Goal: Task Accomplishment & Management: Use online tool/utility

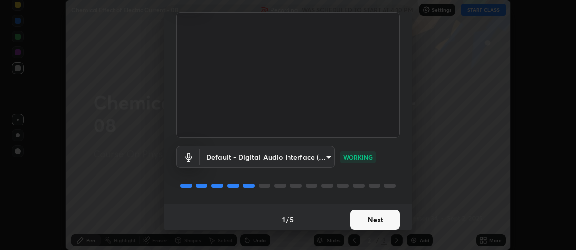
scroll to position [74, 0]
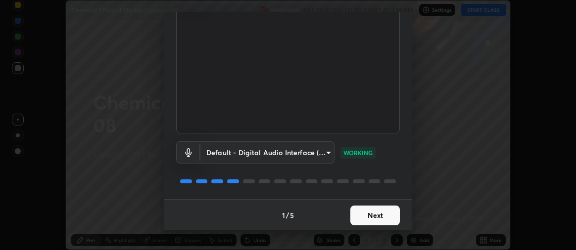
click at [373, 212] on button "Next" at bounding box center [374, 216] width 49 height 20
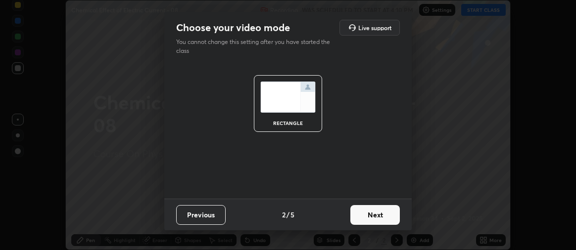
scroll to position [0, 0]
click at [370, 220] on button "Next" at bounding box center [374, 215] width 49 height 20
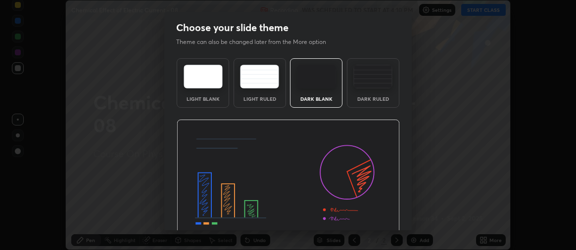
click at [366, 91] on div "Dark Ruled" at bounding box center [373, 82] width 52 height 49
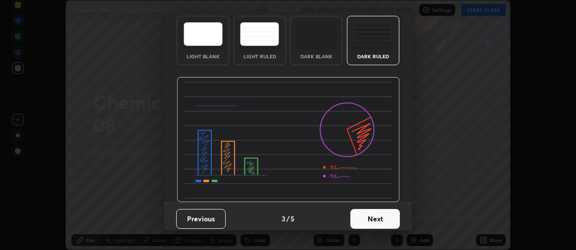
scroll to position [46, 0]
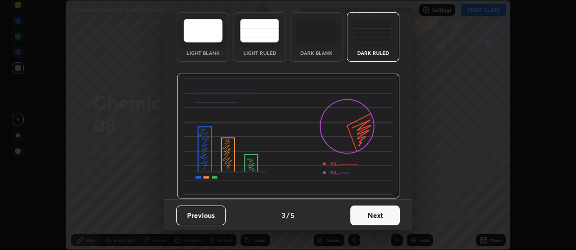
click at [361, 217] on button "Next" at bounding box center [374, 216] width 49 height 20
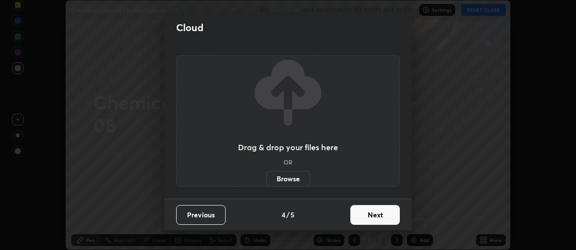
click at [376, 216] on button "Next" at bounding box center [374, 215] width 49 height 20
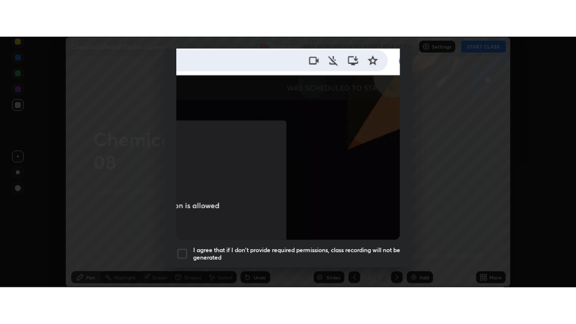
scroll to position [276, 0]
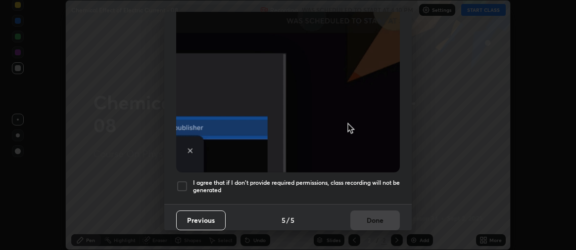
click at [185, 183] on div at bounding box center [182, 187] width 12 height 12
click at [367, 216] on button "Done" at bounding box center [374, 221] width 49 height 20
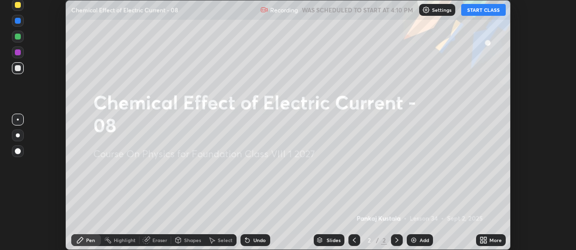
click at [483, 10] on button "START CLASS" at bounding box center [483, 10] width 45 height 12
click at [420, 243] on div "Add" at bounding box center [424, 240] width 9 height 5
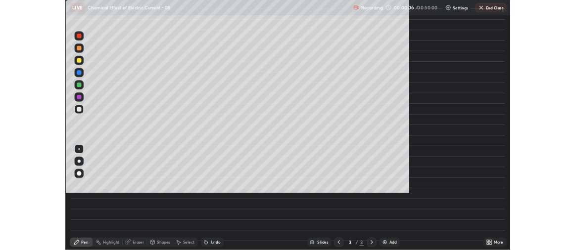
scroll to position [324, 576]
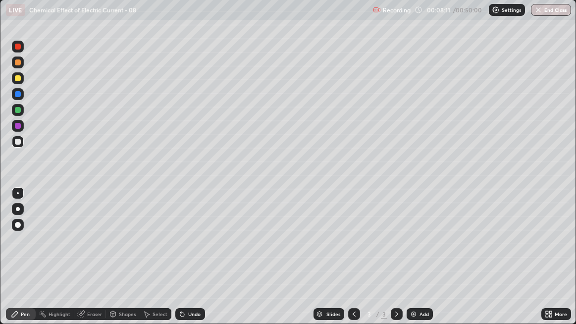
click at [94, 250] on div "Eraser" at bounding box center [94, 313] width 15 height 5
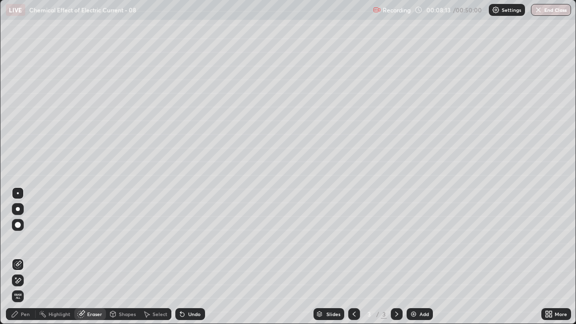
click at [24, 250] on div "Pen" at bounding box center [25, 313] width 9 height 5
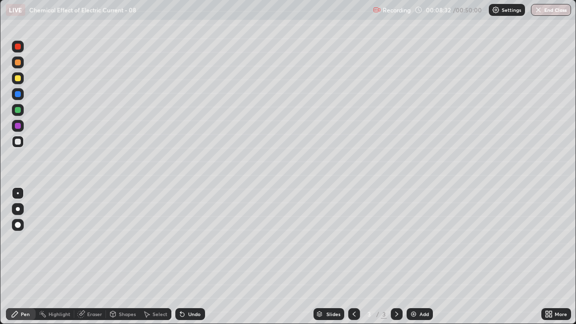
click at [86, 250] on div "Eraser" at bounding box center [90, 314] width 32 height 12
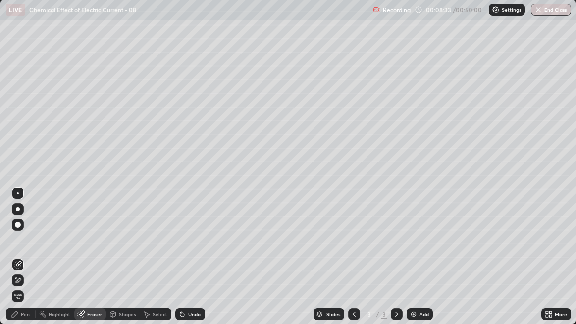
click at [18, 250] on icon at bounding box center [18, 263] width 5 height 5
click at [25, 250] on div "Pen" at bounding box center [25, 313] width 9 height 5
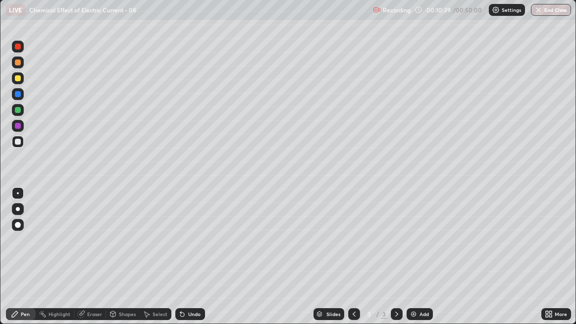
click at [188, 250] on div "Undo" at bounding box center [194, 313] width 12 height 5
click at [28, 250] on div "Pen" at bounding box center [21, 314] width 30 height 12
click at [24, 250] on div "Pen" at bounding box center [25, 313] width 9 height 5
click at [18, 126] on div at bounding box center [18, 126] width 6 height 6
click at [18, 143] on div at bounding box center [18, 142] width 6 height 6
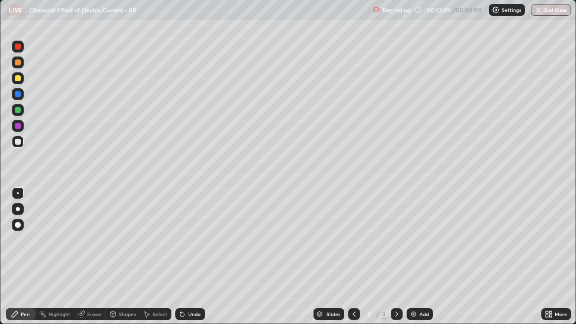
click at [86, 250] on div "Eraser" at bounding box center [90, 314] width 32 height 12
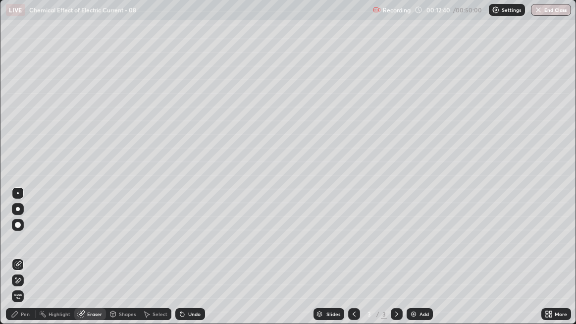
click at [15, 250] on icon at bounding box center [15, 277] width 1 height 1
click at [17, 250] on icon at bounding box center [18, 263] width 5 height 5
click at [18, 250] on span "Erase all" at bounding box center [17, 296] width 11 height 6
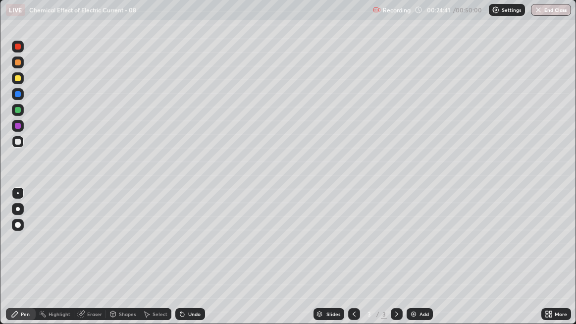
click at [190, 250] on div "Undo" at bounding box center [194, 313] width 12 height 5
click at [189, 250] on div "Undo" at bounding box center [194, 313] width 12 height 5
click at [86, 250] on div "Eraser" at bounding box center [90, 314] width 32 height 12
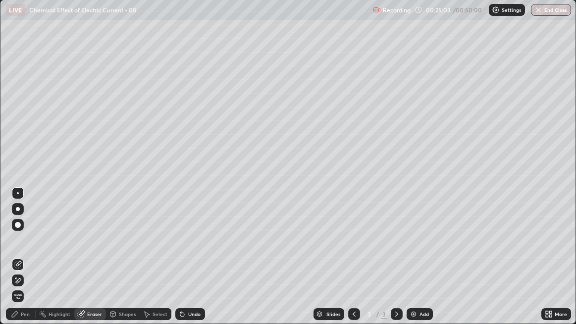
click at [26, 250] on div "Pen" at bounding box center [25, 313] width 9 height 5
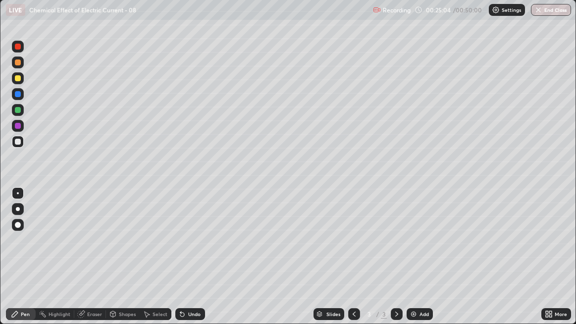
click at [22, 250] on div "Pen" at bounding box center [25, 313] width 9 height 5
click at [92, 250] on div "Eraser" at bounding box center [94, 313] width 15 height 5
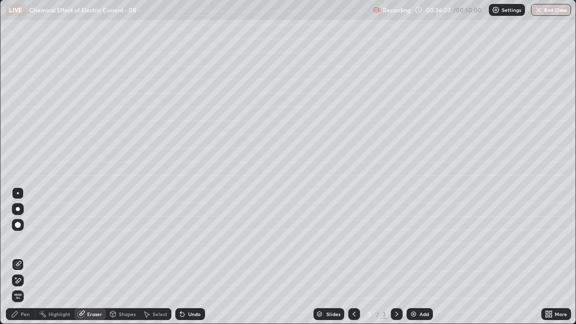
click at [94, 250] on div "Eraser" at bounding box center [94, 313] width 15 height 5
click at [18, 250] on span "Erase all" at bounding box center [17, 296] width 11 height 6
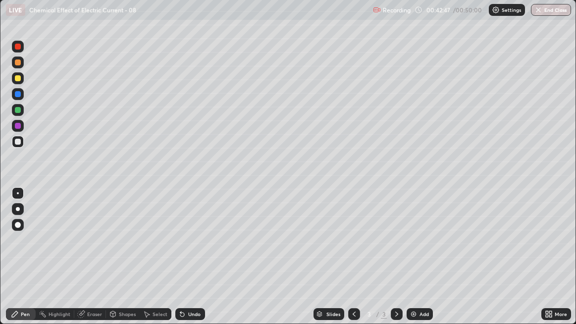
click at [192, 250] on div "Undo" at bounding box center [190, 314] width 30 height 12
click at [551, 9] on button "End Class" at bounding box center [551, 10] width 40 height 12
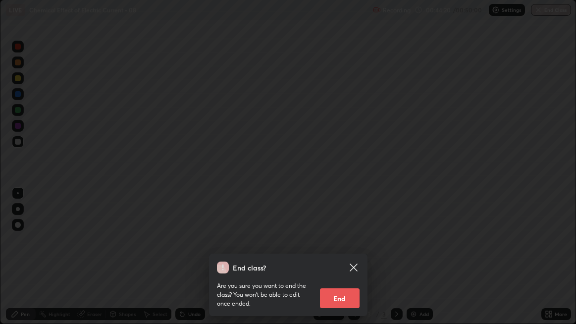
click at [340, 250] on button "End" at bounding box center [340, 298] width 40 height 20
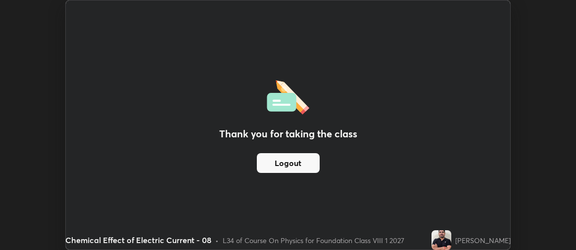
scroll to position [250, 576]
